Goal: Task Accomplishment & Management: Complete application form

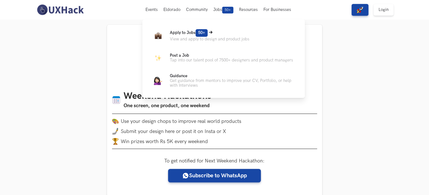
click at [194, 37] on p "View and apply to design and product jobs" at bounding box center [210, 39] width 80 height 5
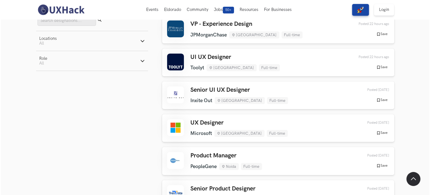
scroll to position [84, 0]
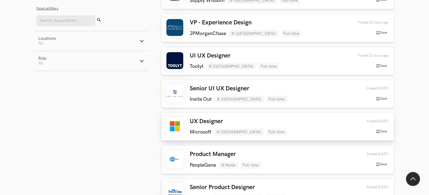
click at [276, 127] on div "UX Designer Microsoft Hyderabad Full-time Microsoft Hyderabad Full-time 1 day a…" at bounding box center [277, 127] width 223 height 18
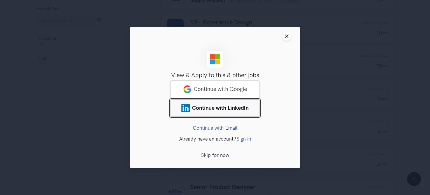
click at [237, 114] on link "Continue with LinkedIn" at bounding box center [215, 107] width 90 height 17
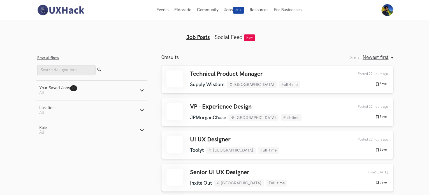
scroll to position [183, 0]
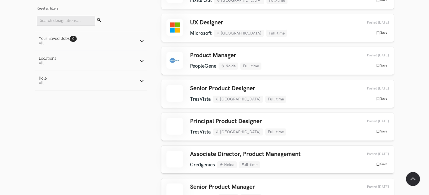
click at [110, 46] on button "Your Saved Jobs 0 Jobs Active filters: All" at bounding box center [91, 41] width 112 height 20
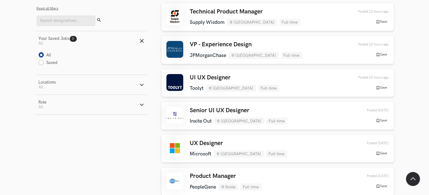
scroll to position [84, 0]
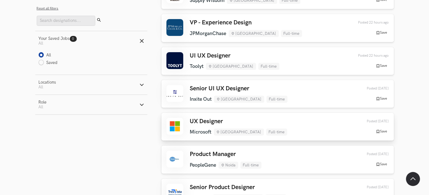
click at [279, 135] on div "UX Designer Microsoft Hyderabad Full-time Microsoft Hyderabad Full-time 1 day a…" at bounding box center [277, 127] width 223 height 18
click at [200, 121] on h3 "UX Designer" at bounding box center [238, 121] width 97 height 7
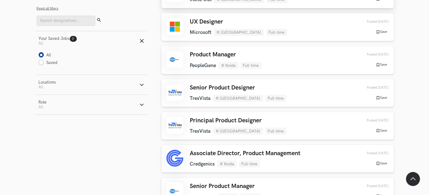
scroll to position [196, 0]
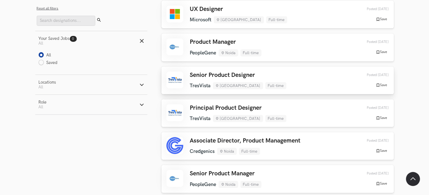
click at [212, 79] on div "Senior Product Designer TresVista Bengaluru Full-time TresVista Bengaluru Full-…" at bounding box center [238, 80] width 96 height 18
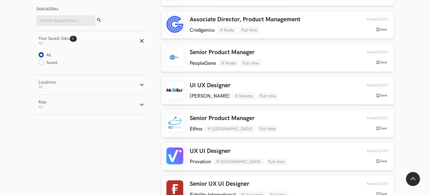
scroll to position [336, 0]
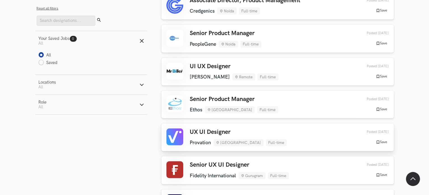
click at [225, 134] on h3 "UX UI Designer" at bounding box center [238, 131] width 97 height 7
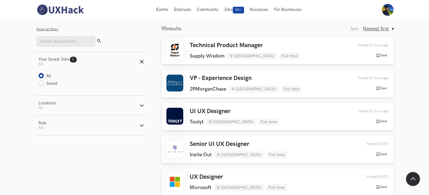
scroll to position [0, 0]
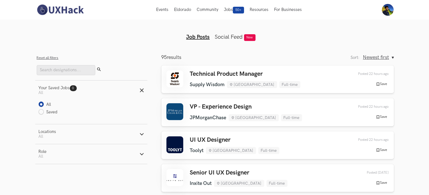
click at [391, 56] on button "Newest first" at bounding box center [378, 57] width 31 height 6
click at [393, 56] on icon "Newest first, Sort:" at bounding box center [393, 57] width 2 height 2
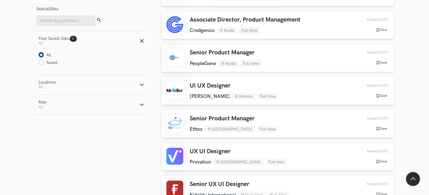
scroll to position [336, 0]
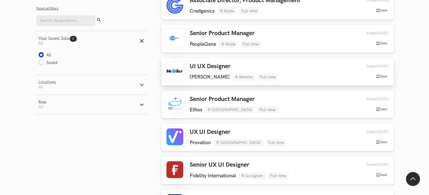
click at [212, 65] on h3 "UI UX Designer" at bounding box center [234, 66] width 89 height 7
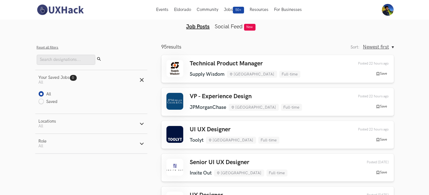
scroll to position [0, 0]
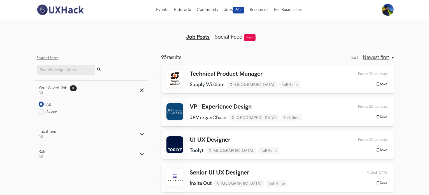
click at [232, 36] on link "Social Feed" at bounding box center [229, 37] width 28 height 7
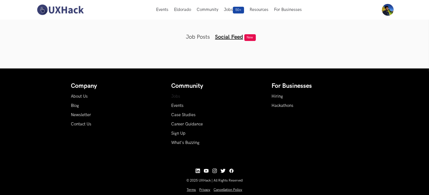
click at [174, 96] on link "Jobs" at bounding box center [176, 96] width 9 height 5
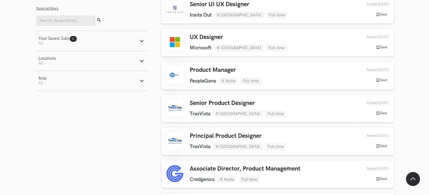
scroll to position [224, 0]
